Goal: Book appointment/travel/reservation

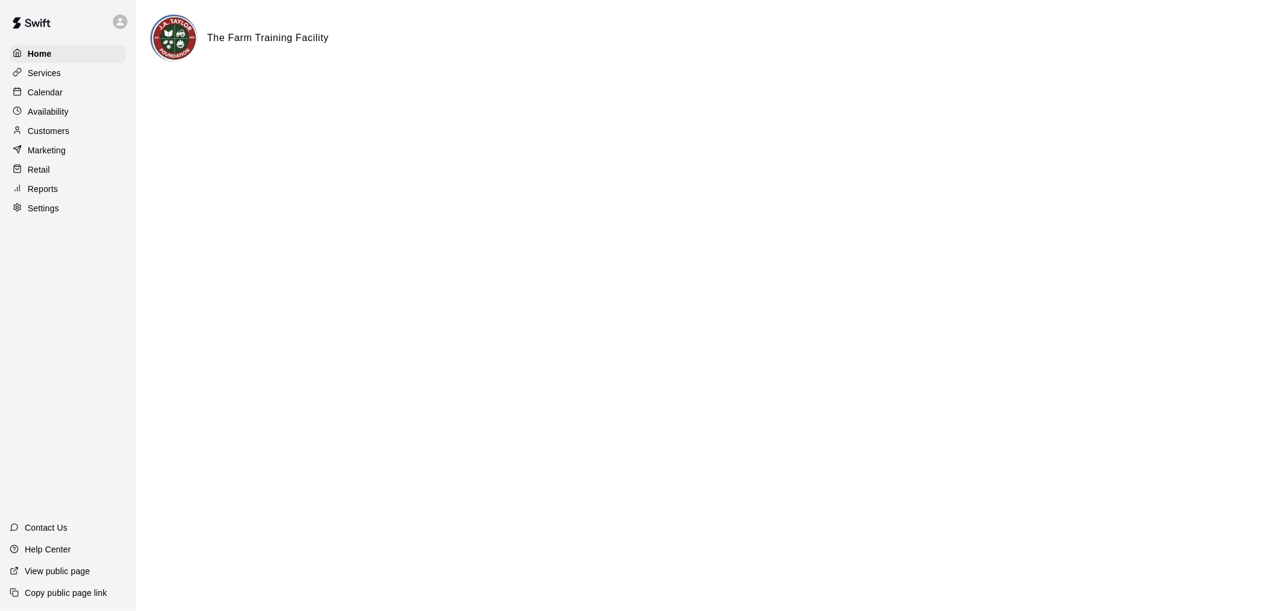
click at [43, 94] on p "Calendar" at bounding box center [45, 92] width 35 height 12
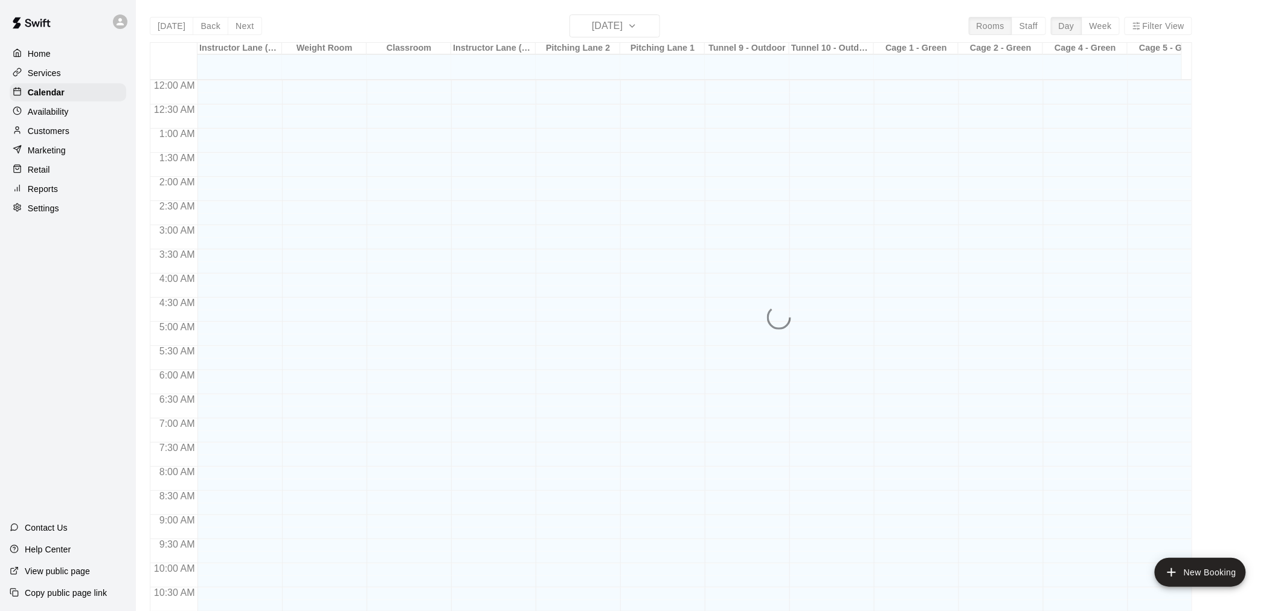
scroll to position [578, 0]
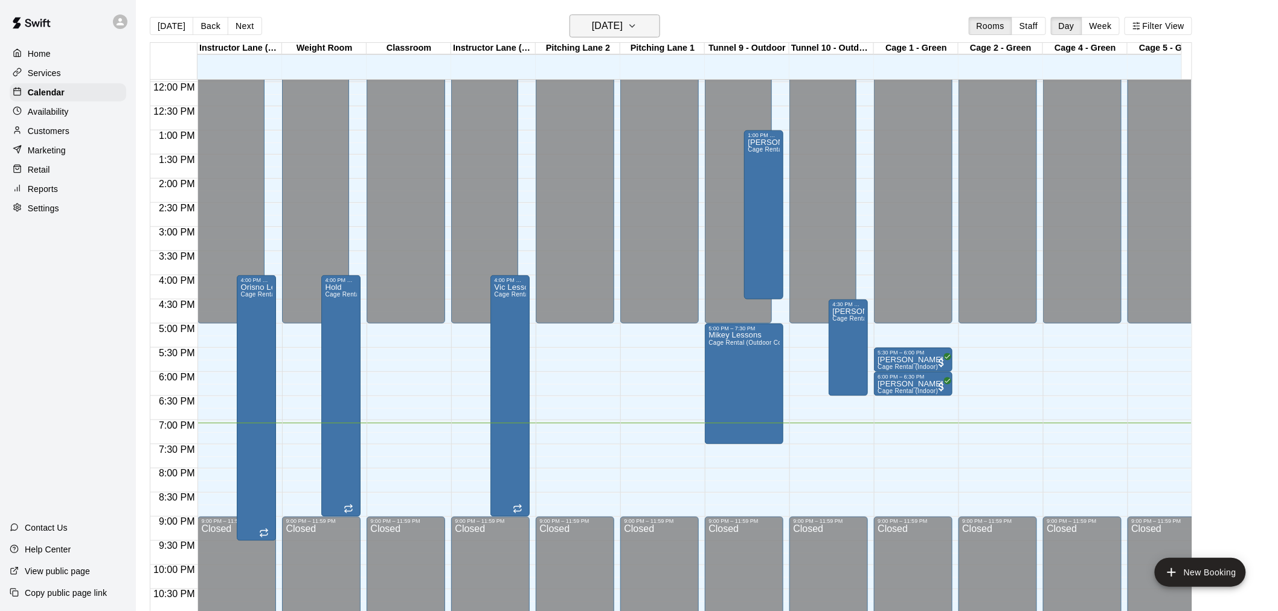
click at [637, 29] on icon "button" at bounding box center [632, 26] width 10 height 14
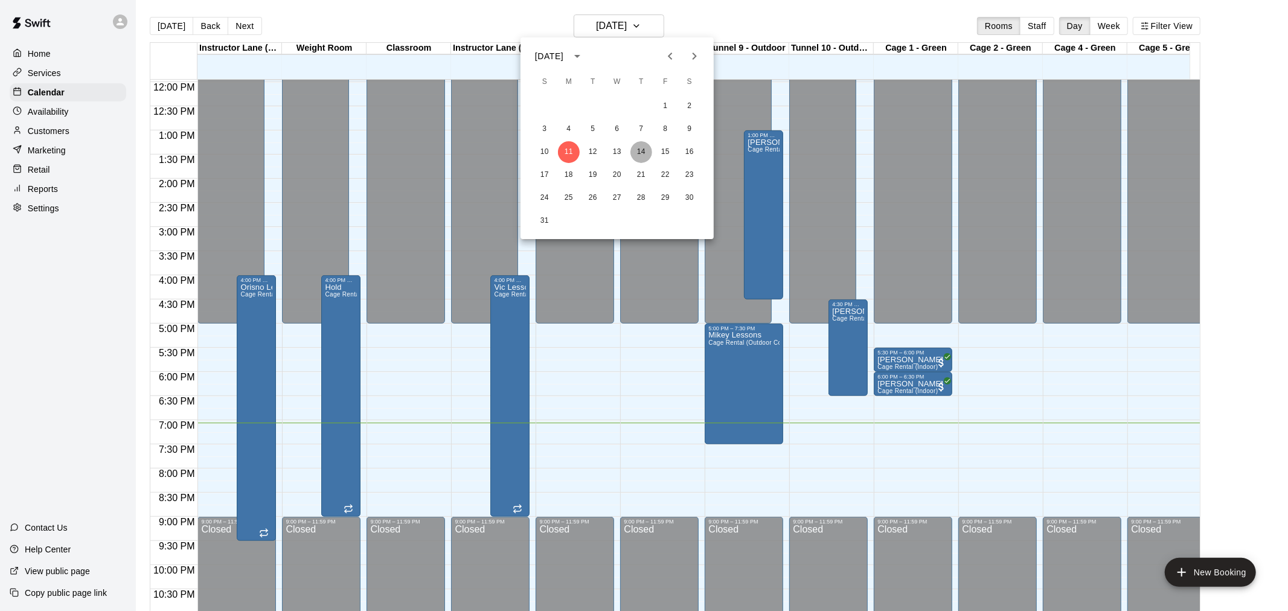
click at [640, 153] on button "14" at bounding box center [642, 152] width 22 height 22
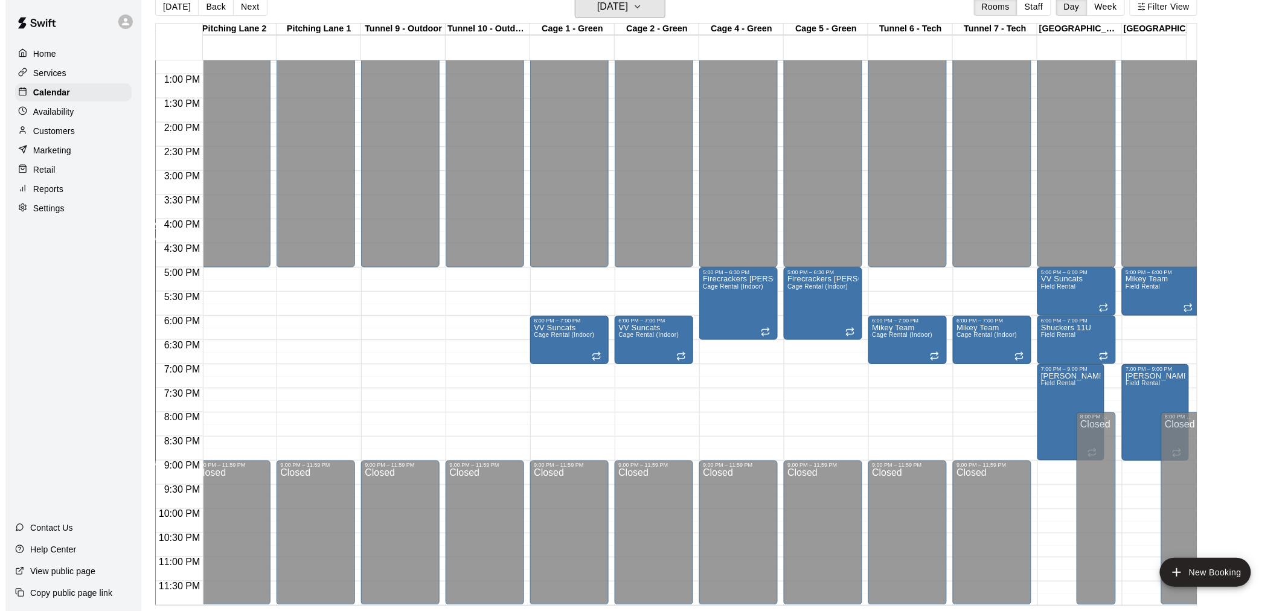
scroll to position [0, 359]
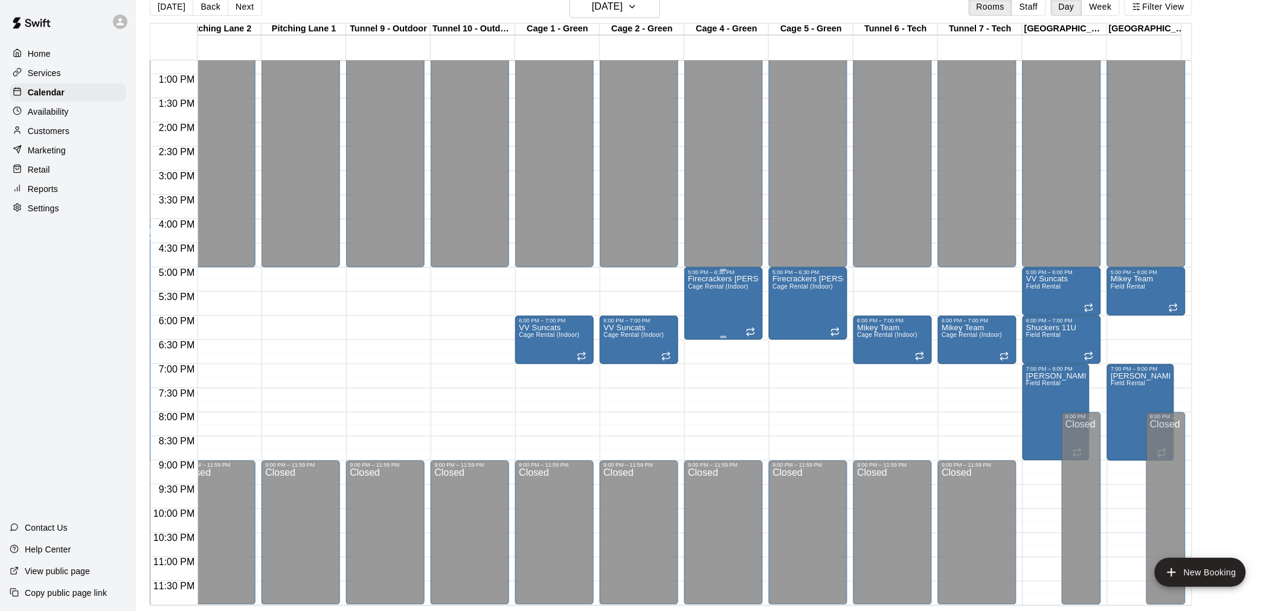
click at [702, 290] on div "Firecrackers [PERSON_NAME] Cage Rental (Indoor)" at bounding box center [723, 580] width 71 height 611
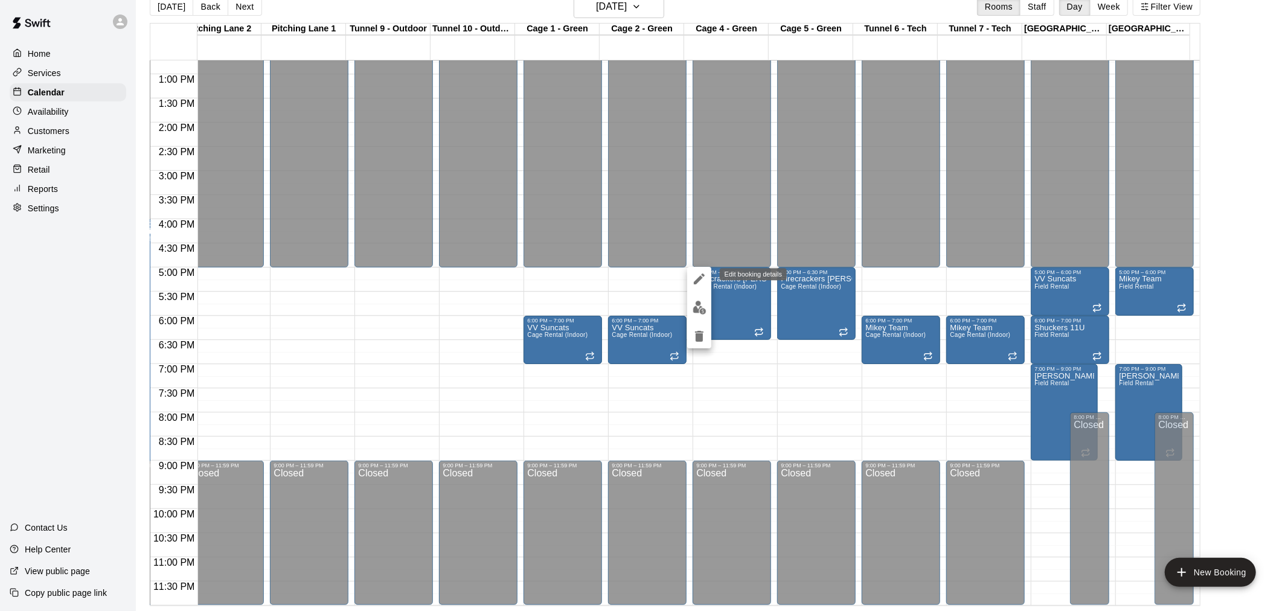
click at [702, 275] on icon "edit" at bounding box center [699, 279] width 11 height 11
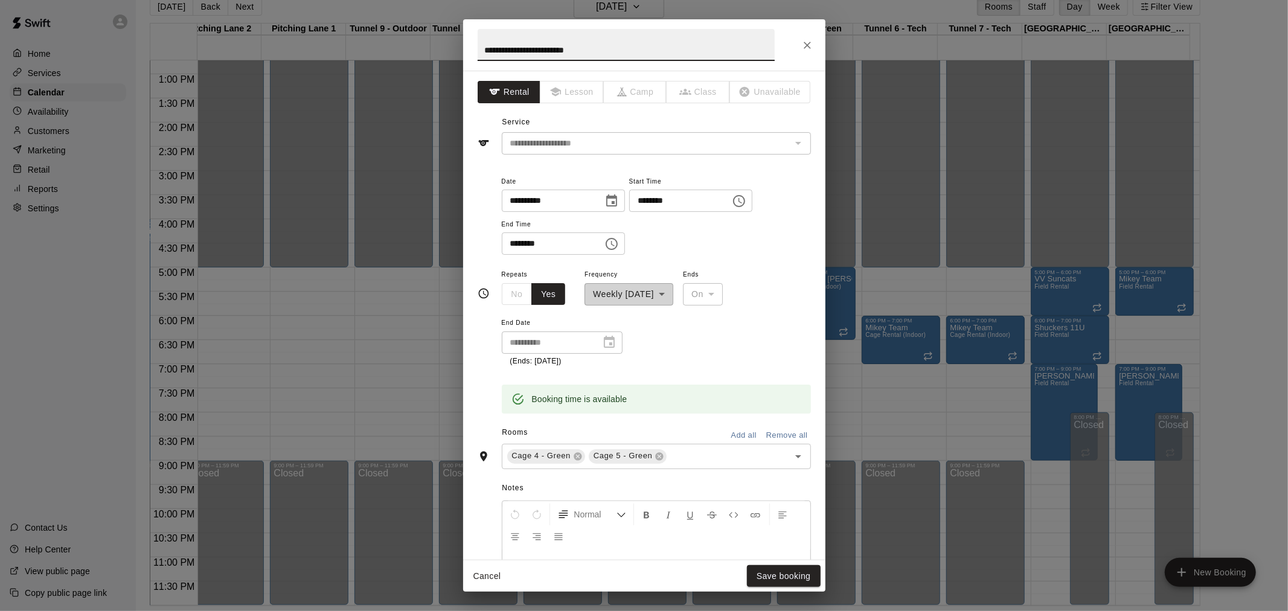
click at [610, 342] on div "**********" at bounding box center [562, 343] width 121 height 22
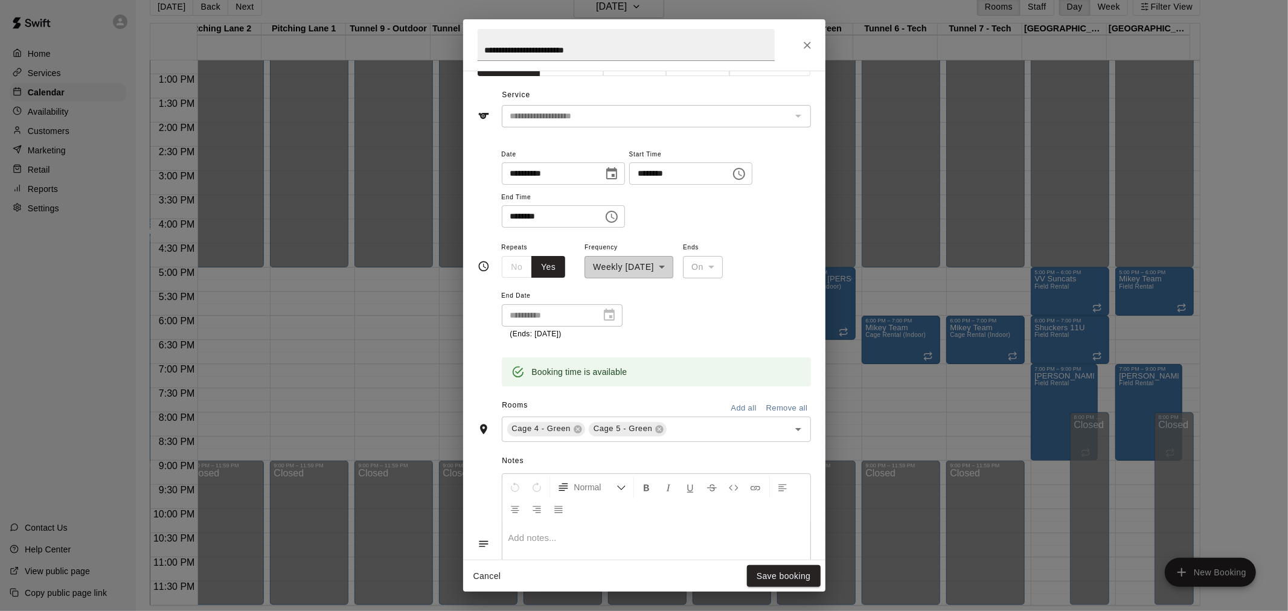
scroll to position [23, 0]
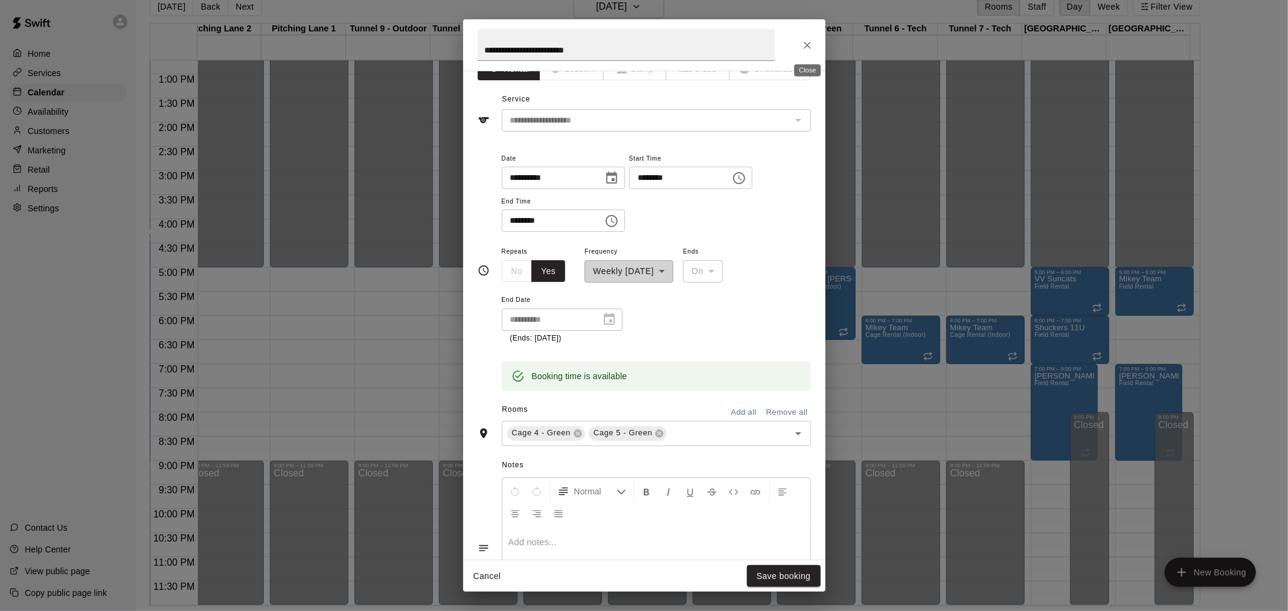
click at [807, 49] on icon "Close" at bounding box center [807, 45] width 12 height 12
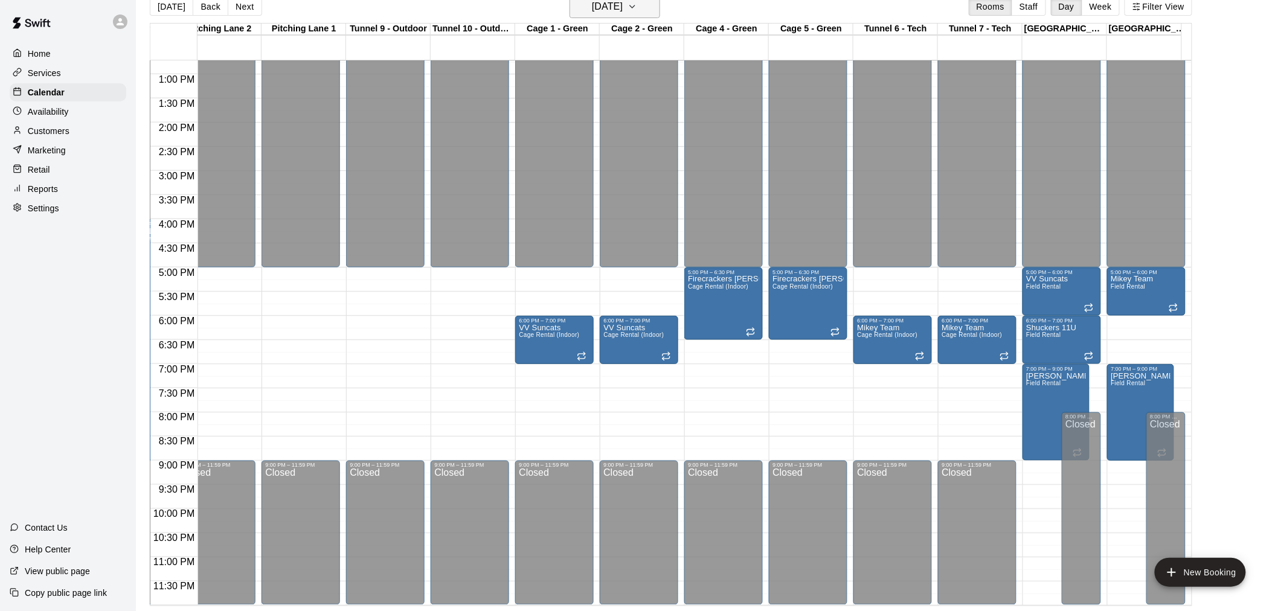
click at [637, 10] on icon "button" at bounding box center [632, 6] width 10 height 14
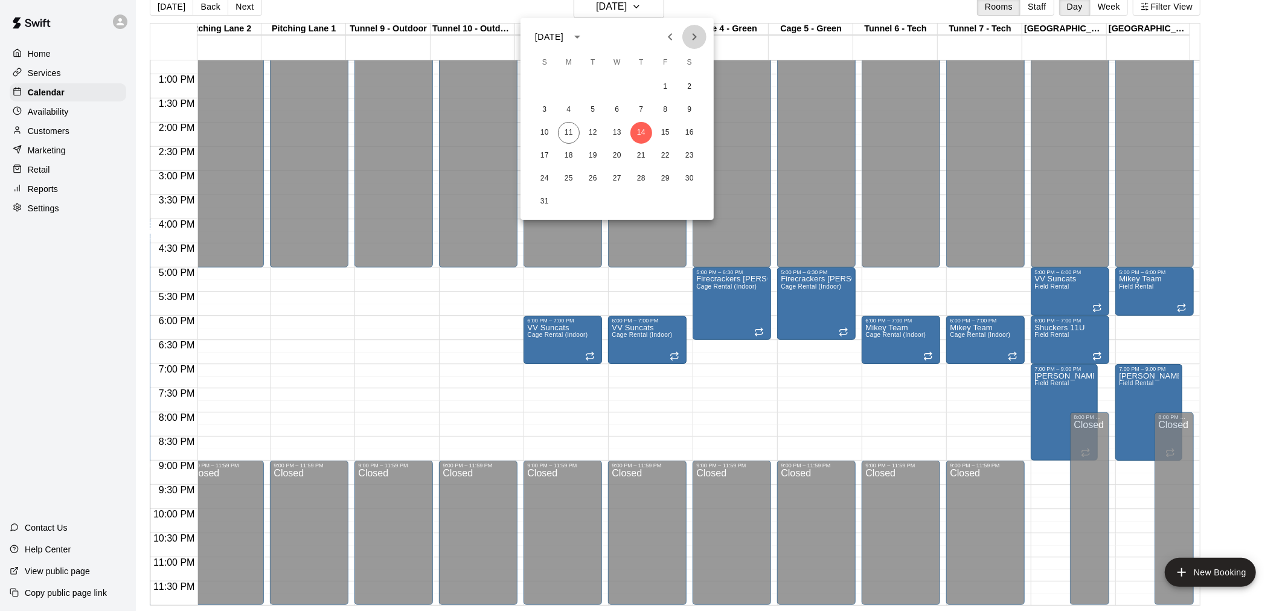
click at [696, 40] on icon "Next month" at bounding box center [694, 37] width 14 height 14
click at [695, 40] on icon "Next month" at bounding box center [694, 37] width 14 height 14
click at [695, 39] on icon "Next month" at bounding box center [695, 36] width 4 height 7
click at [643, 155] on button "20" at bounding box center [642, 156] width 22 height 22
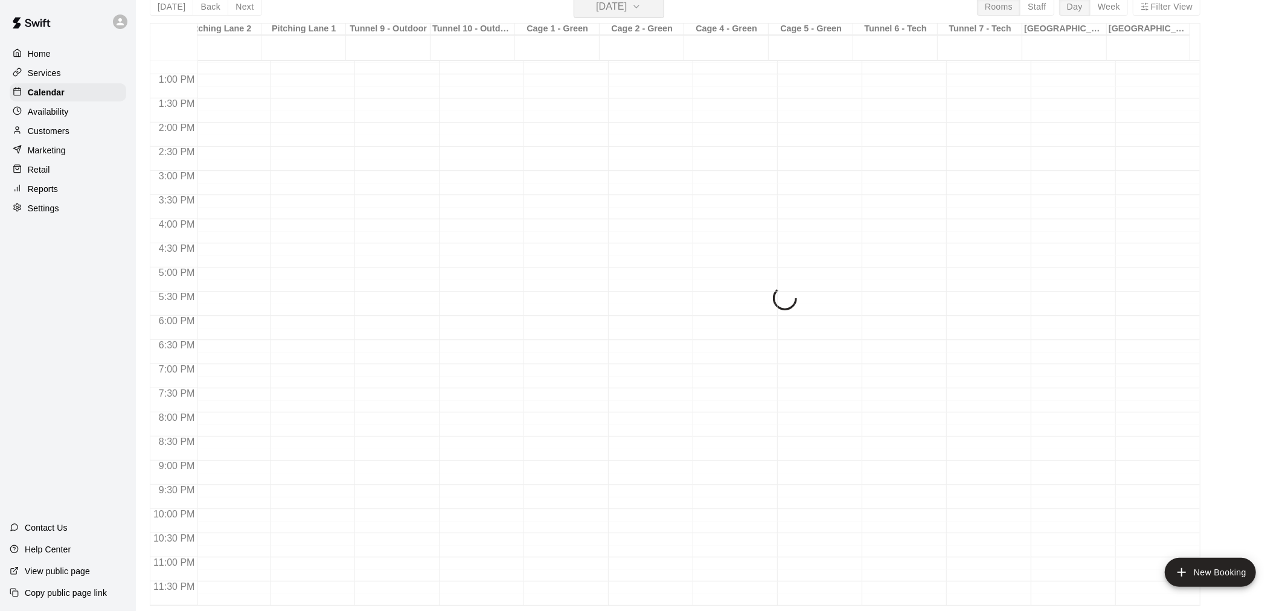
scroll to position [14, 0]
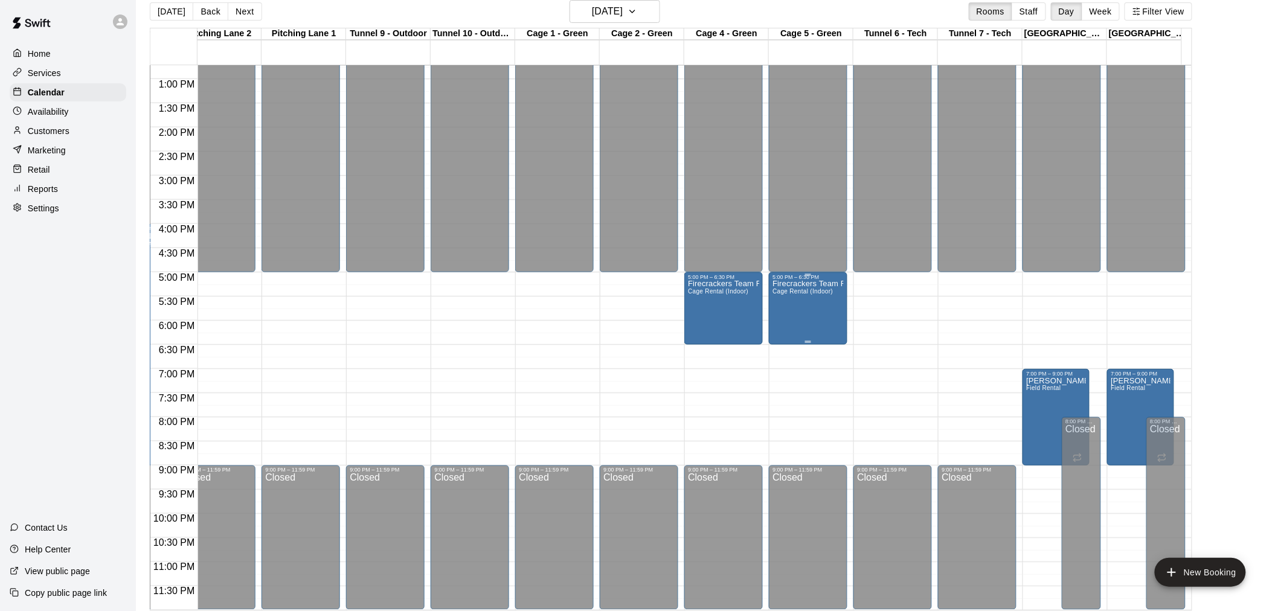
click at [808, 304] on div "Firecrackers Team Rental Cage Rental (Indoor)" at bounding box center [807, 585] width 71 height 611
